Goal: Find specific fact: Find specific fact

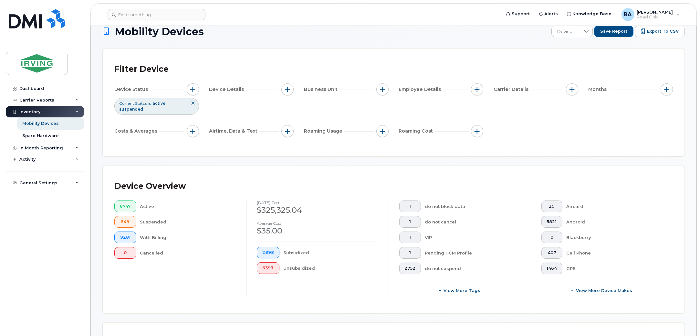
scroll to position [161, 0]
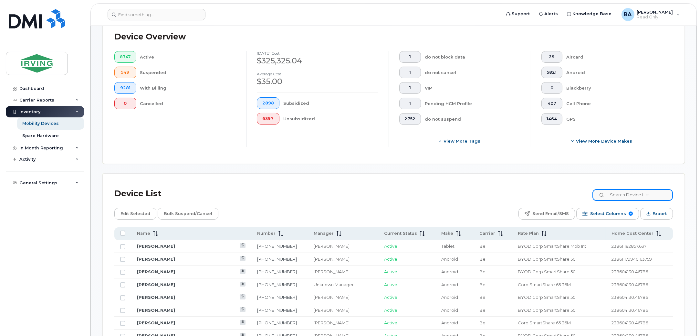
click at [645, 189] on input at bounding box center [633, 195] width 80 height 12
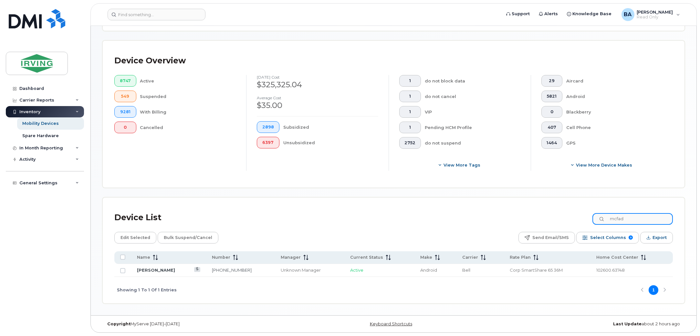
scroll to position [138, 0]
type input "mcfad"
click at [175, 268] on link "[PERSON_NAME]" at bounding box center [156, 269] width 38 height 5
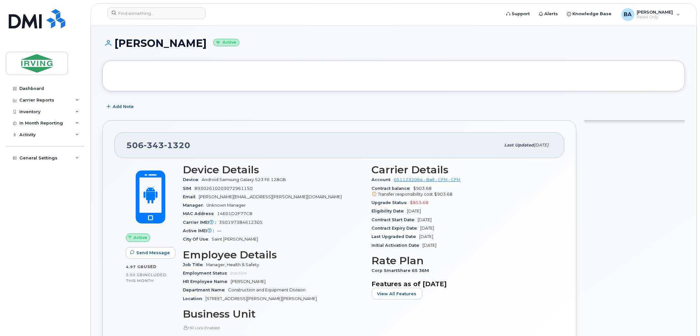
click at [246, 223] on span "350197384612305" at bounding box center [241, 222] width 44 height 5
copy span "350197384612305"
click at [290, 190] on div "SIM [TECHNICAL_ID]" at bounding box center [273, 188] width 181 height 8
click at [240, 188] on span "89302610203072961150" at bounding box center [224, 188] width 58 height 5
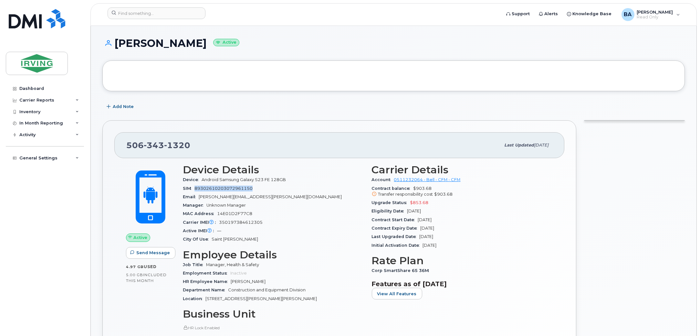
click at [240, 188] on span "89302610203072961150" at bounding box center [224, 188] width 58 height 5
copy span "89302610203072961150"
